Goal: Complete application form

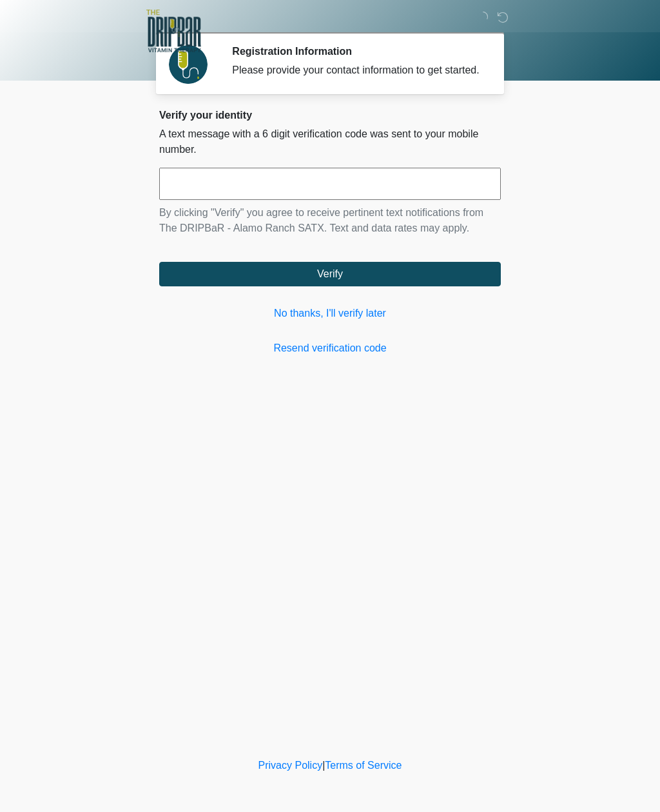
click at [221, 341] on div "Verify your identity A text message with a 6 digit verification code was sent t…" at bounding box center [330, 232] width 342 height 247
click at [184, 191] on input "text" at bounding box center [330, 184] width 342 height 32
type input "******"
click at [289, 286] on button "Verify" at bounding box center [330, 274] width 342 height 24
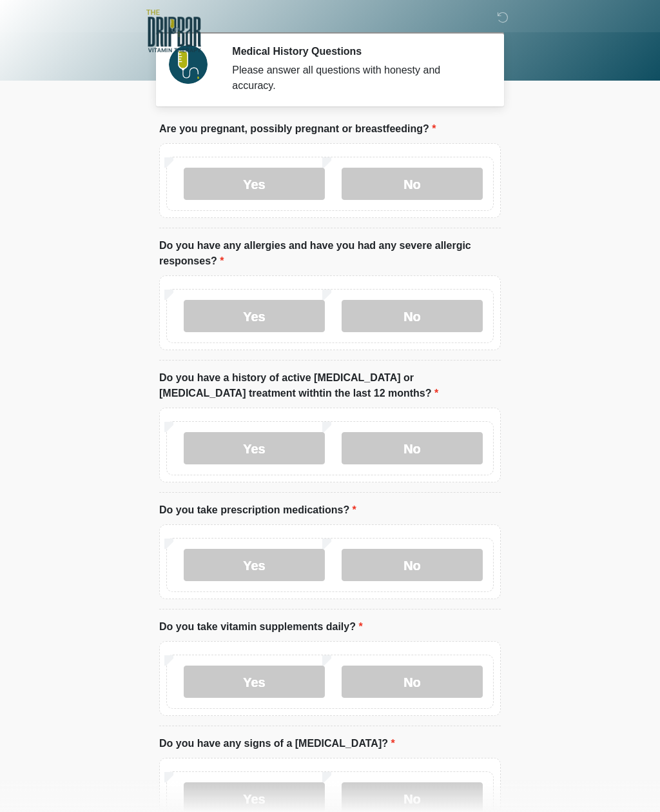
click at [411, 185] on label "No" at bounding box center [412, 184] width 141 height 32
click at [418, 319] on label "No" at bounding box center [412, 316] width 141 height 32
click at [421, 450] on label "No" at bounding box center [412, 448] width 141 height 32
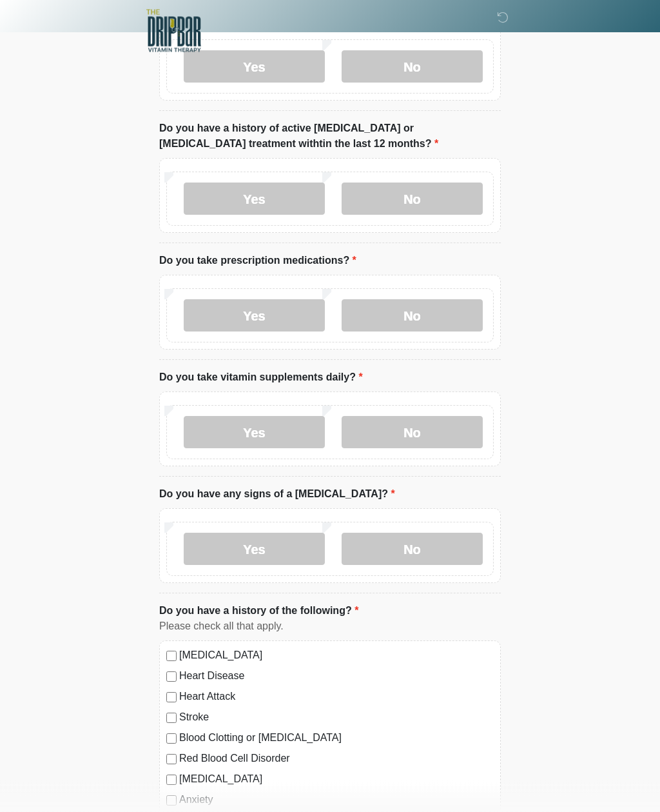
click at [237, 321] on label "Yes" at bounding box center [254, 316] width 141 height 32
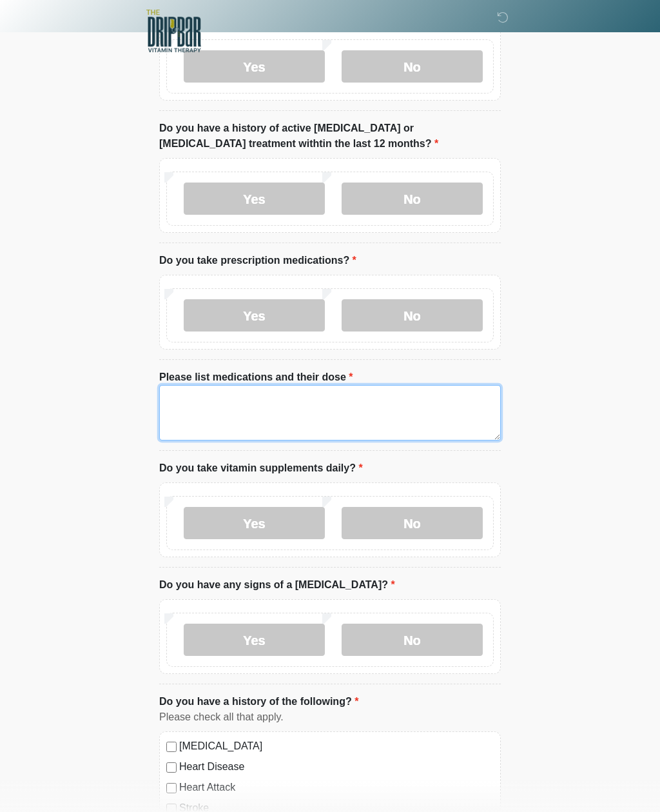
click at [194, 407] on textarea "Please list medications and their dose" at bounding box center [330, 412] width 342 height 55
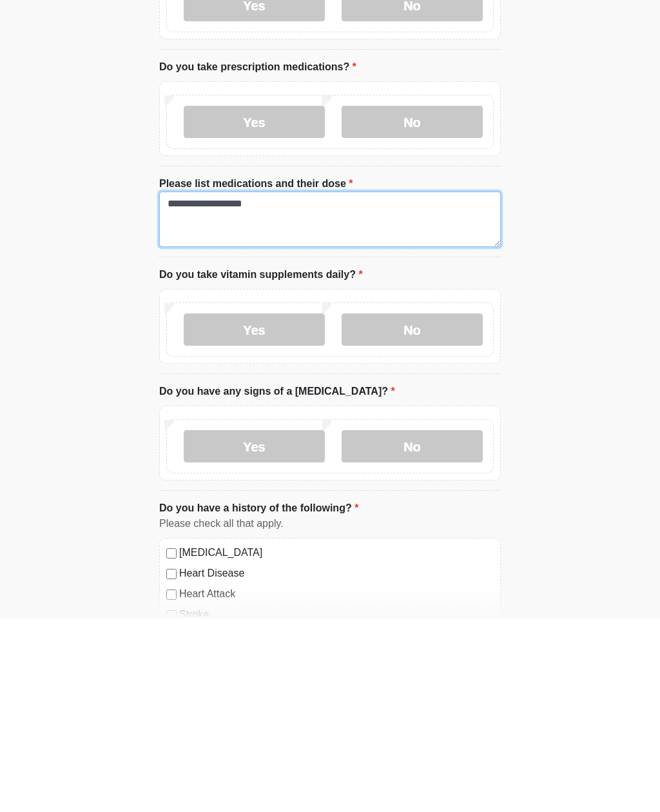
type textarea "**********"
click at [233, 507] on label "Yes" at bounding box center [254, 523] width 141 height 32
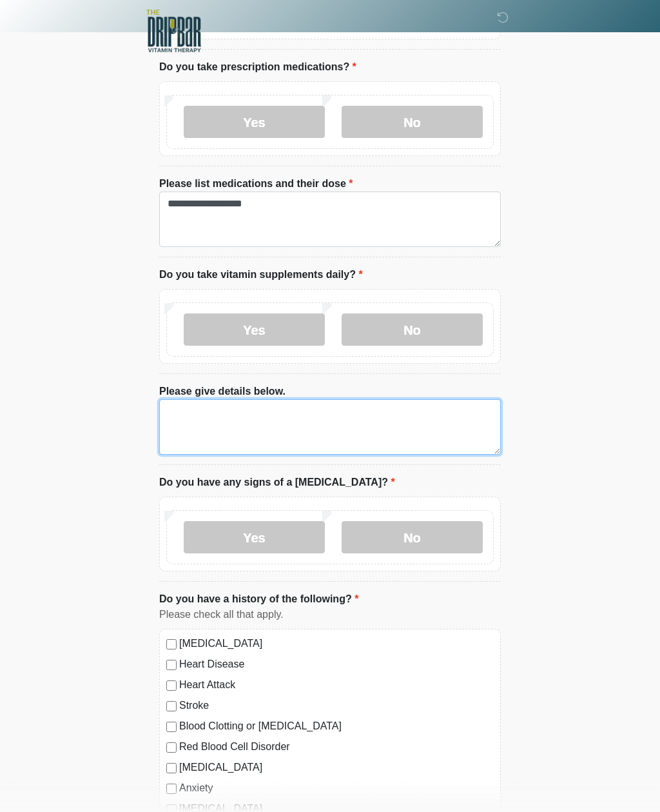
click at [170, 420] on textarea "Please give details below." at bounding box center [330, 426] width 342 height 55
type textarea "**********"
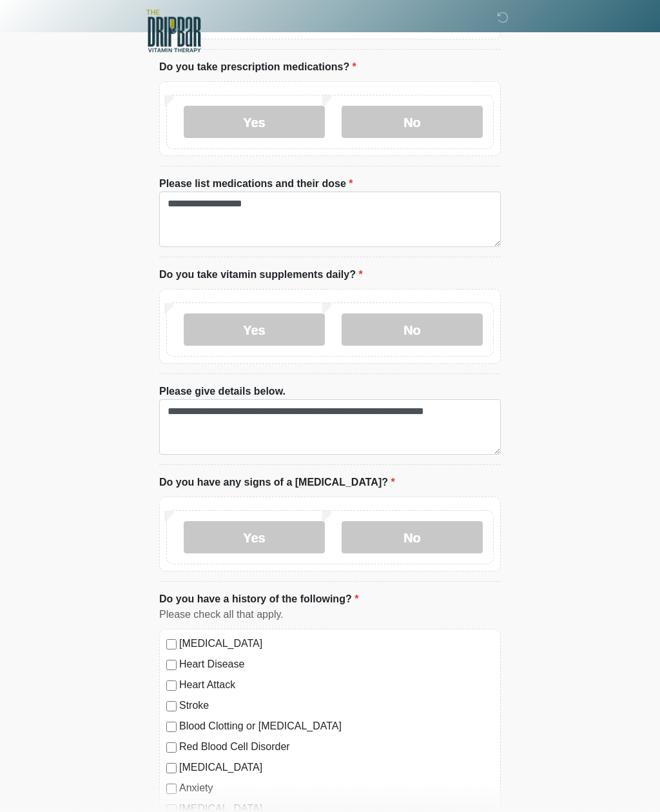
click at [419, 534] on label "No" at bounding box center [412, 537] width 141 height 32
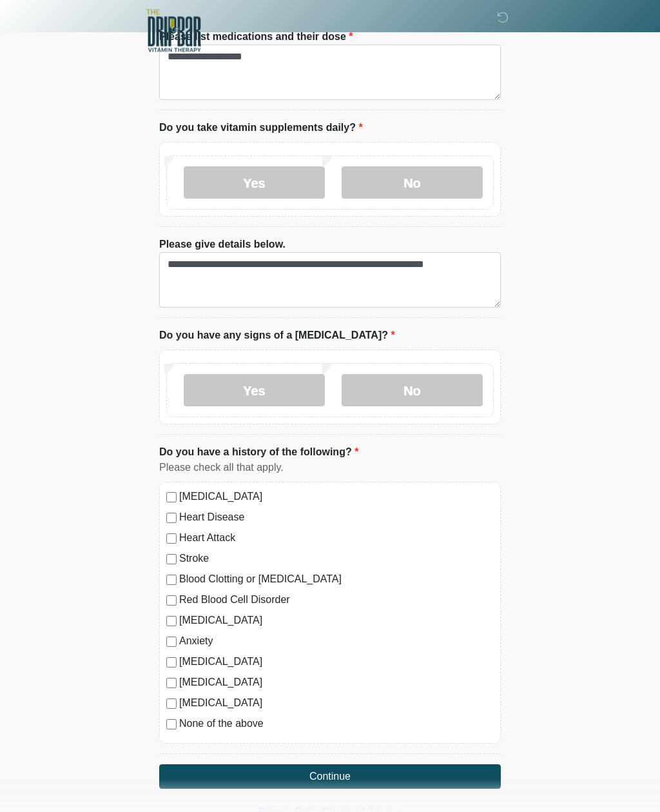
scroll to position [593, 0]
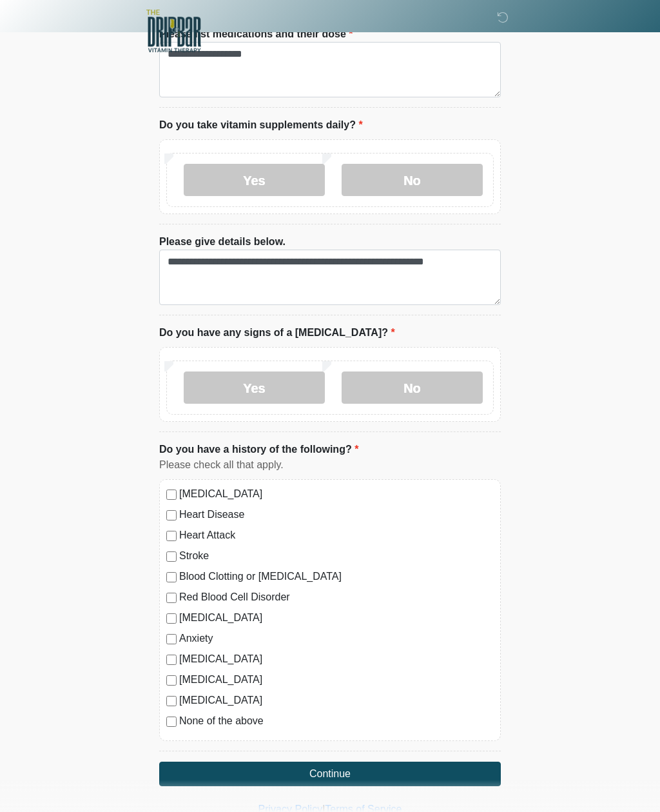
click at [170, 728] on div "High Blood Pressure Heart Disease Heart Attack Stroke Blood Clotting or Bleedin…" at bounding box center [330, 610] width 342 height 262
click at [187, 781] on button "Continue" at bounding box center [330, 773] width 342 height 24
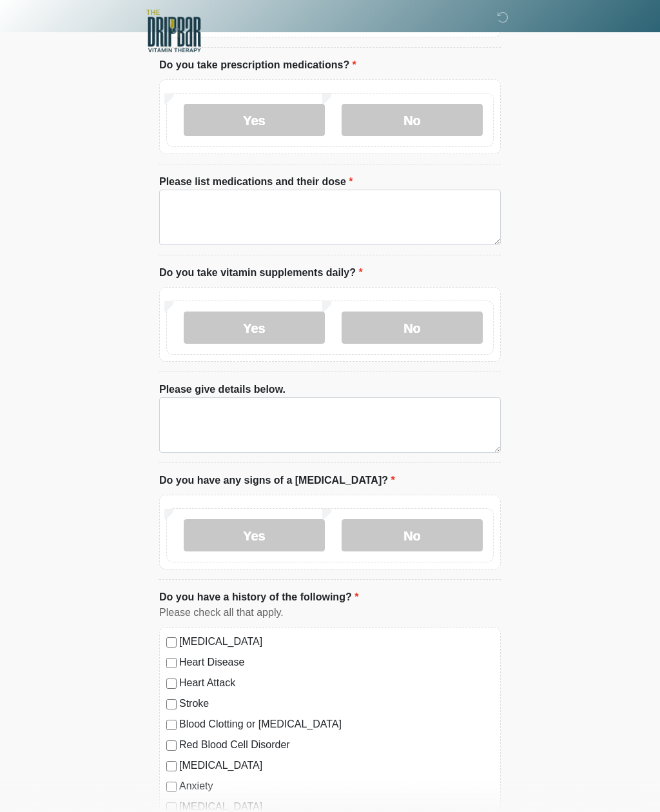
scroll to position [10, 0]
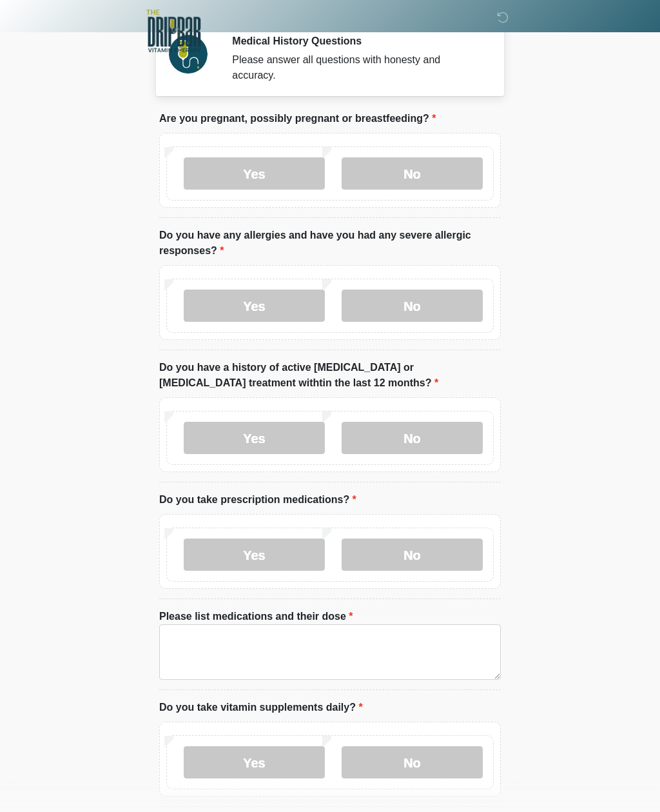
click at [179, 801] on html "‎ ‎ Medical History Questions Please answer all questions with honesty and accu…" at bounding box center [330, 396] width 660 height 812
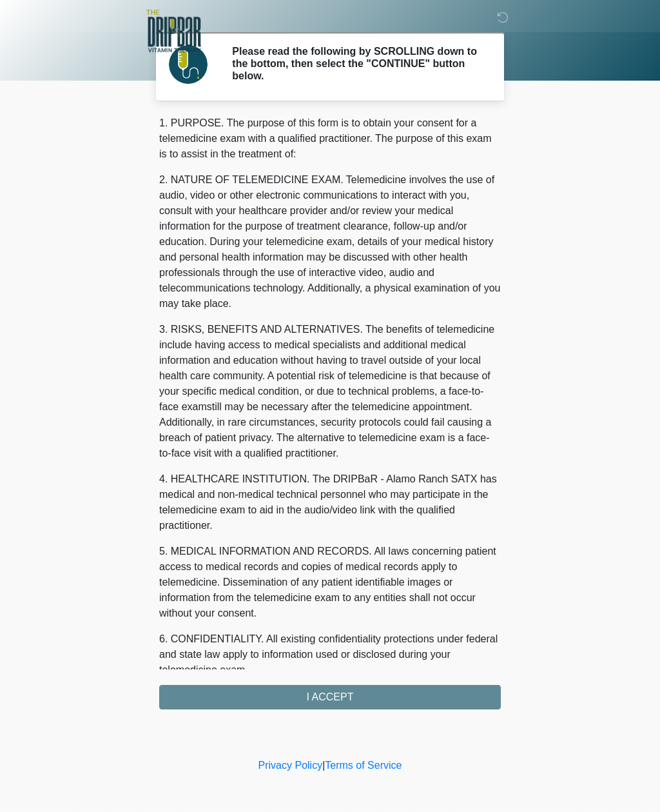
click at [380, 711] on div "‎ ‎ Please read the following by SCROLLING down to the bottom, then select the …" at bounding box center [330, 377] width 387 height 729
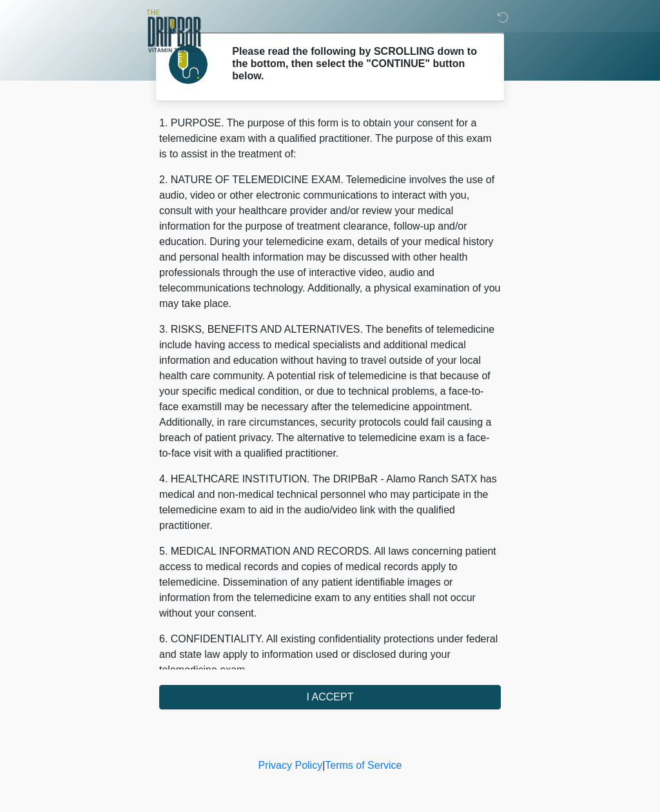
click at [259, 705] on button "I ACCEPT" at bounding box center [330, 697] width 342 height 24
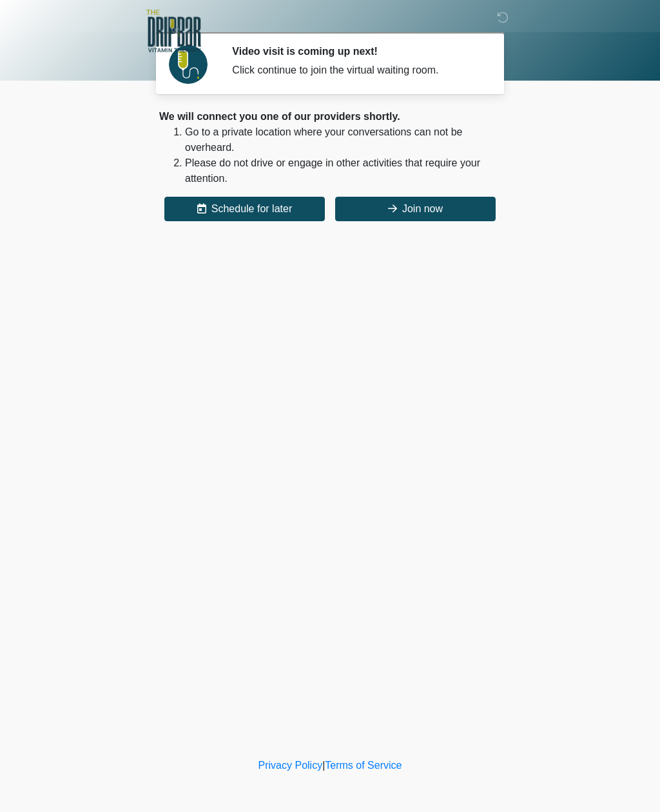
click at [395, 208] on icon at bounding box center [392, 208] width 9 height 10
click at [396, 213] on button "Join now" at bounding box center [415, 209] width 161 height 24
